Goal: Find specific page/section

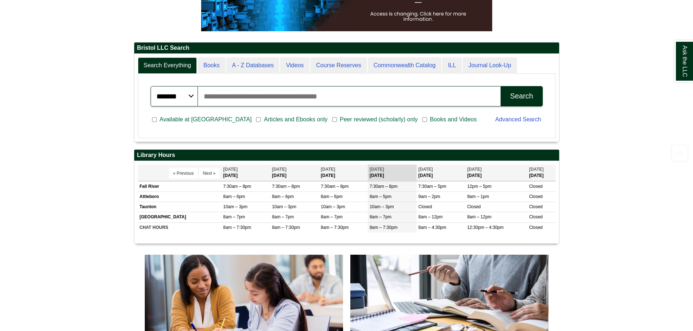
scroll to position [218, 0]
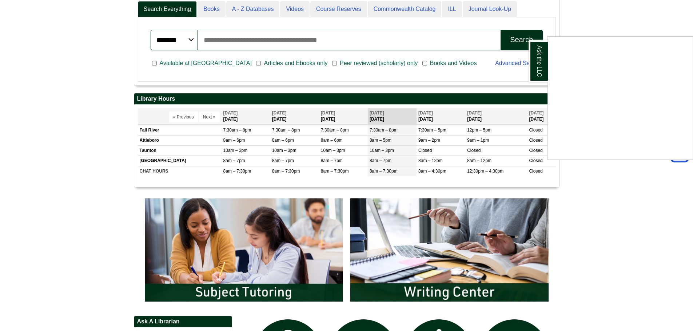
click at [258, 244] on div "Ask the LLC" at bounding box center [346, 165] width 693 height 331
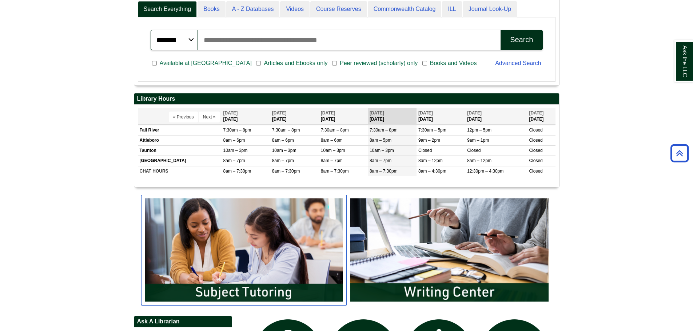
click at [233, 292] on img "slideshow" at bounding box center [244, 250] width 206 height 111
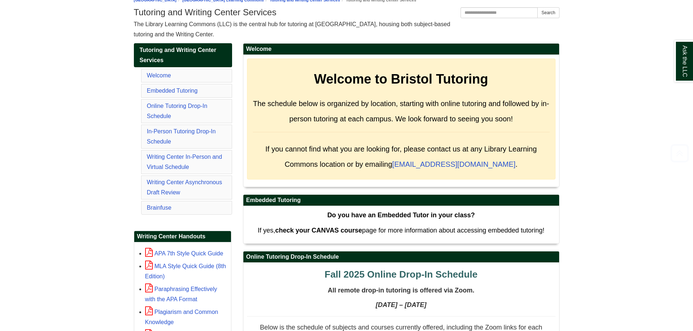
scroll to position [109, 0]
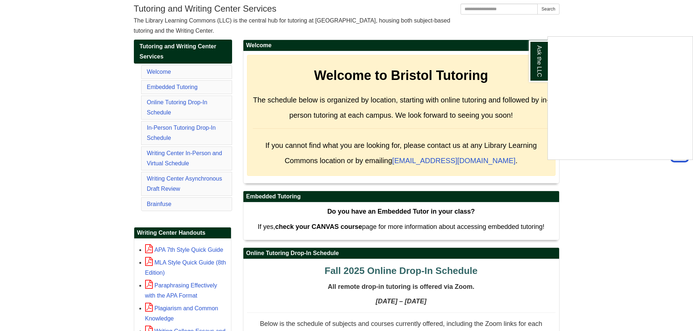
click at [170, 127] on div "Ask the LLC" at bounding box center [346, 165] width 693 height 331
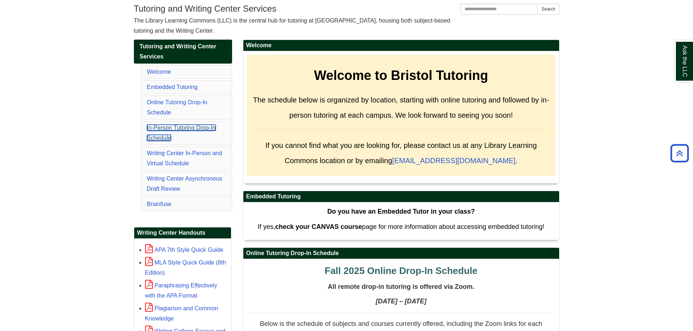
click at [187, 128] on link "In-Person Tutoring Drop-In Schedule" at bounding box center [181, 133] width 69 height 16
